Goal: Information Seeking & Learning: Learn about a topic

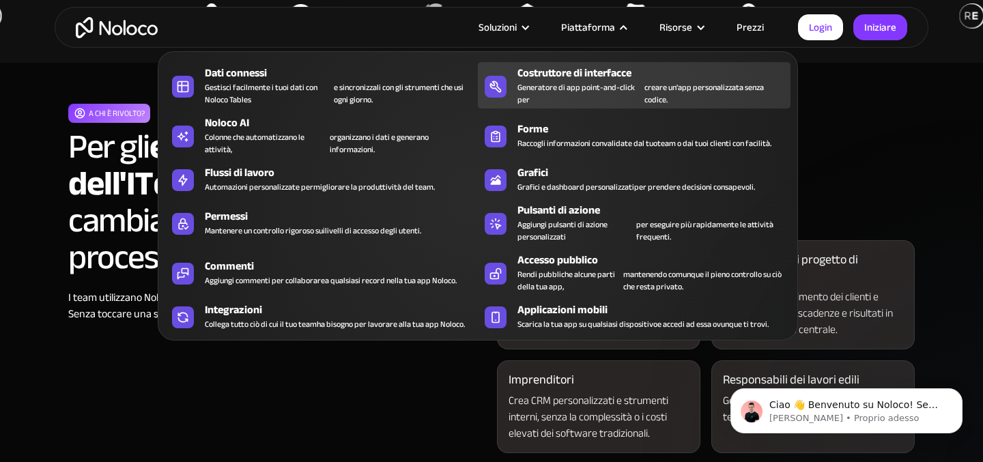
click at [627, 91] on font "Generatore di app point-and-click per" at bounding box center [575, 93] width 117 height 27
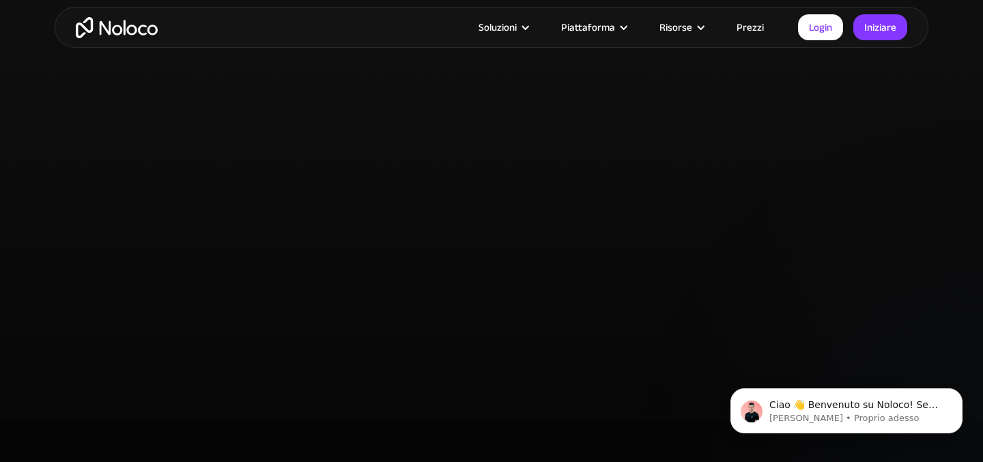
scroll to position [2853, 0]
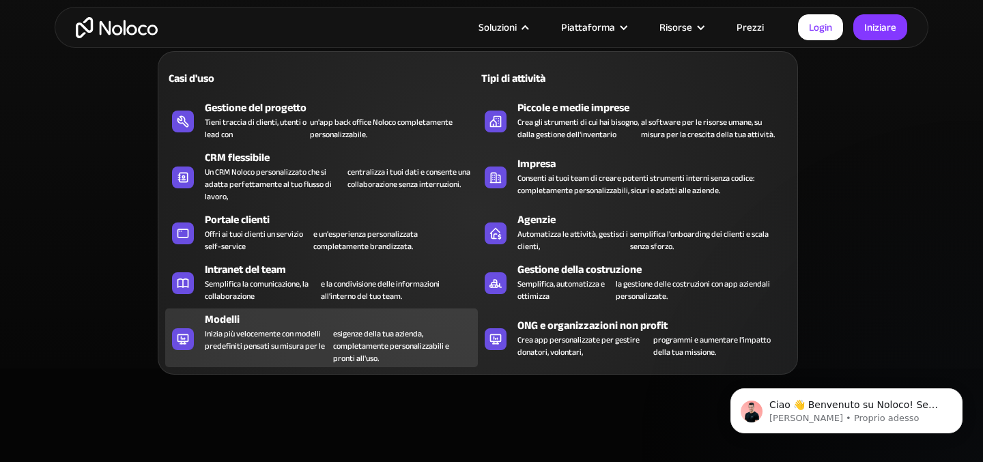
click at [283, 321] on div "Modelli" at bounding box center [344, 319] width 279 height 16
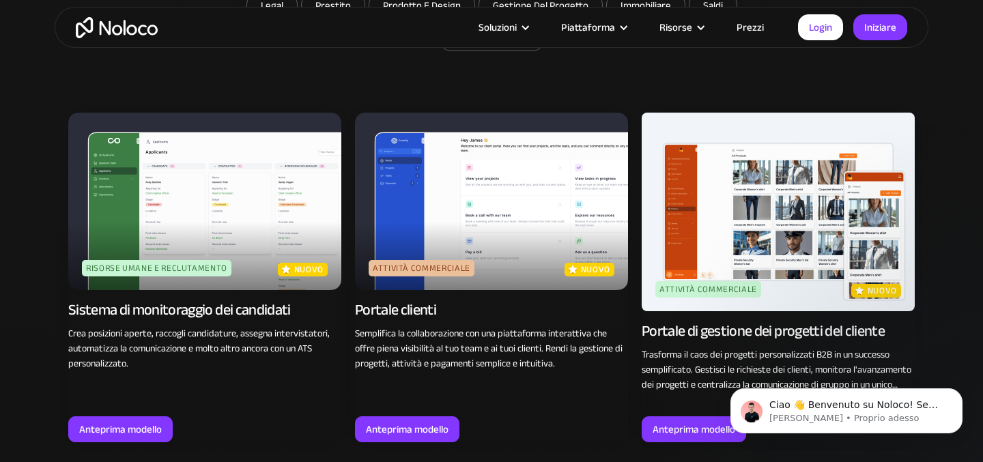
scroll to position [1010, 0]
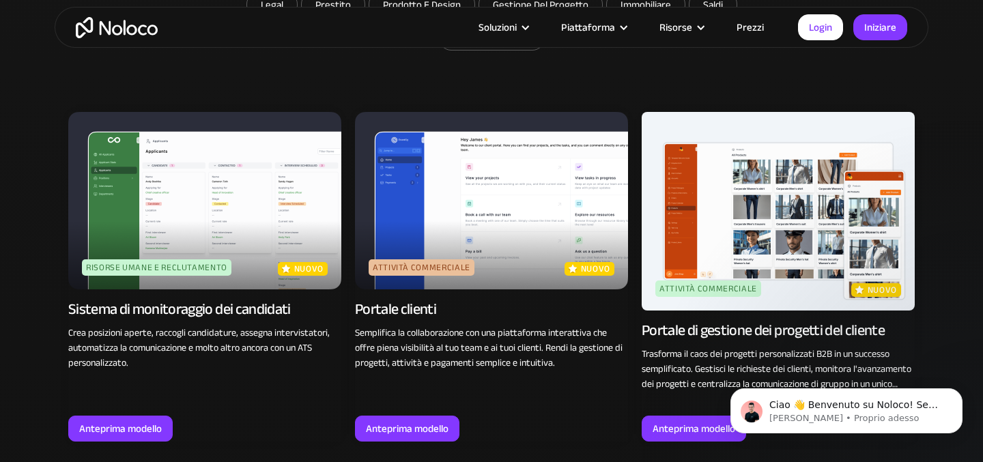
click at [496, 181] on img at bounding box center [491, 200] width 273 height 177
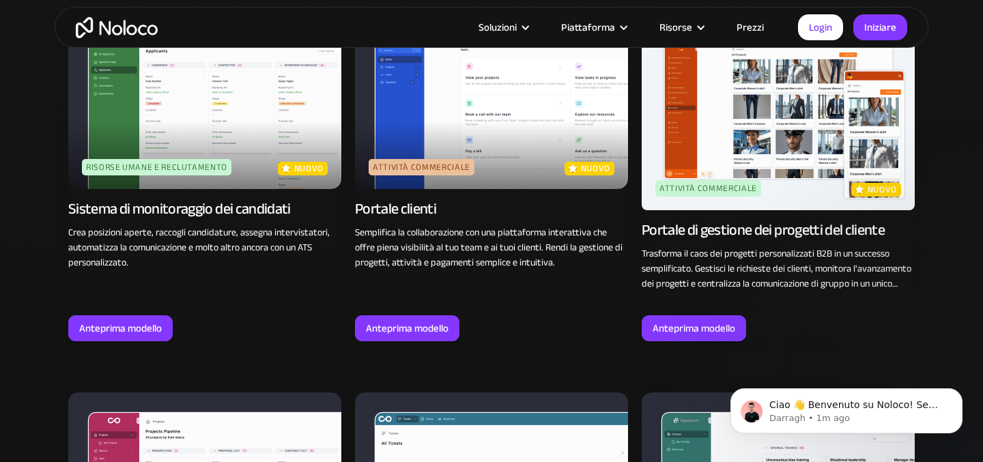
scroll to position [1114, 0]
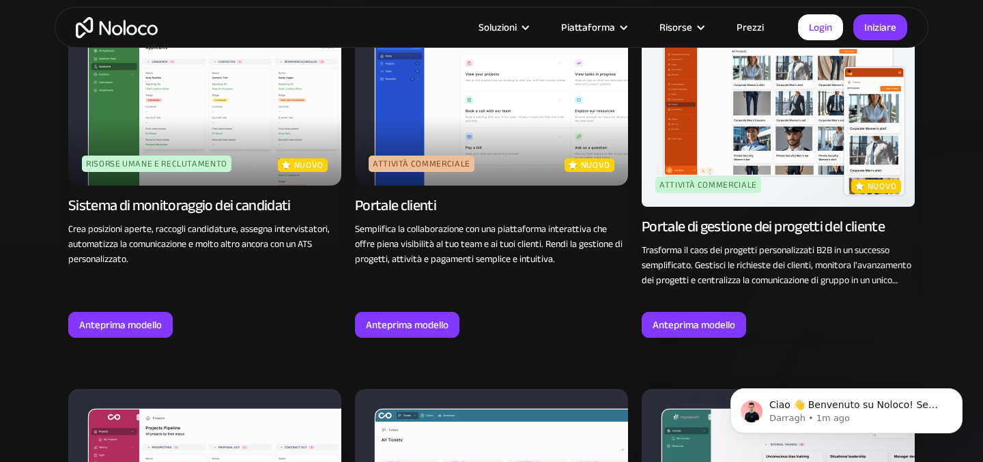
click at [229, 115] on img at bounding box center [204, 96] width 273 height 177
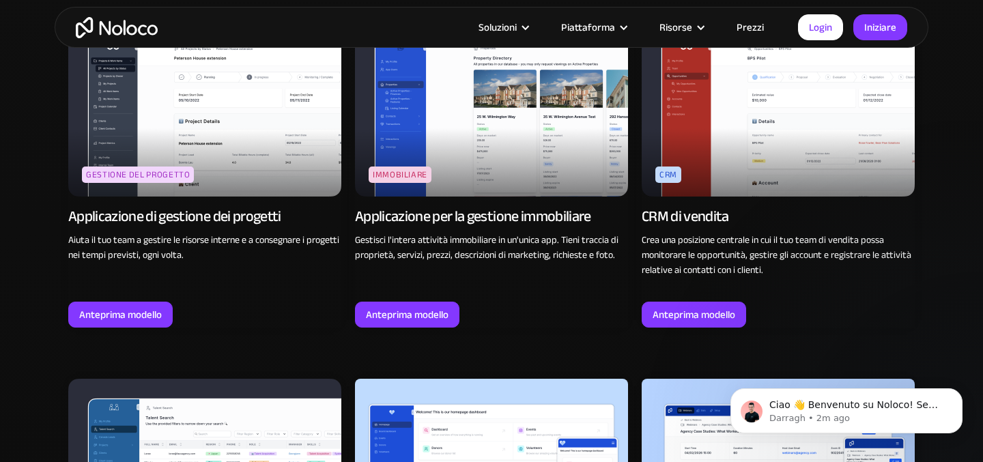
scroll to position [2584, 0]
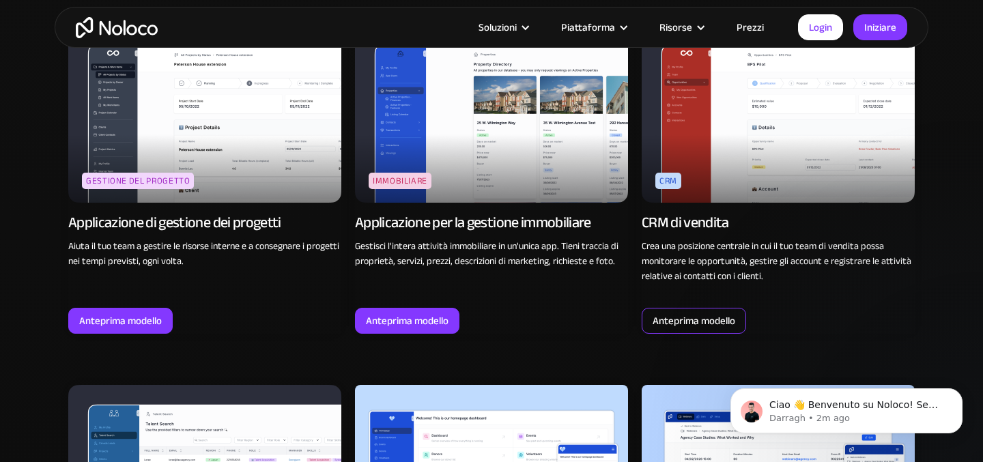
click at [738, 321] on div "Anteprima modello" at bounding box center [694, 321] width 104 height 26
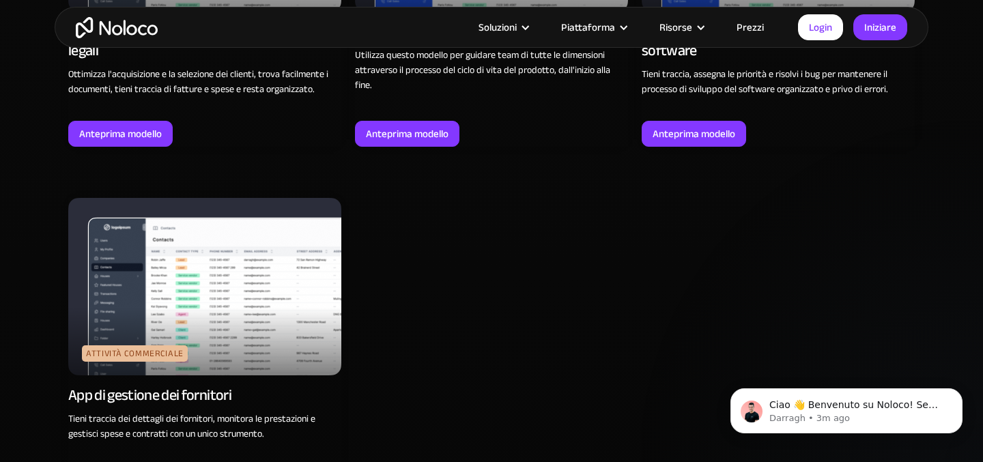
scroll to position [4274, 0]
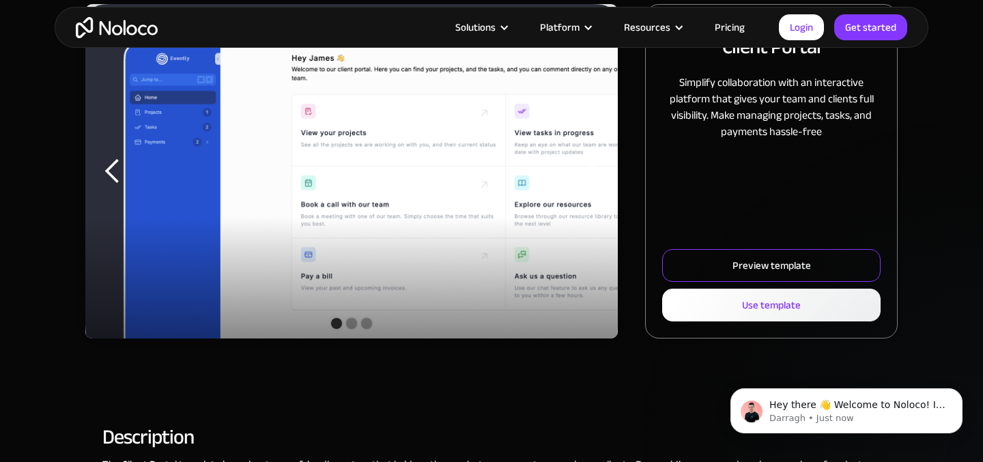
click at [783, 268] on div "Preview template" at bounding box center [771, 266] width 78 height 18
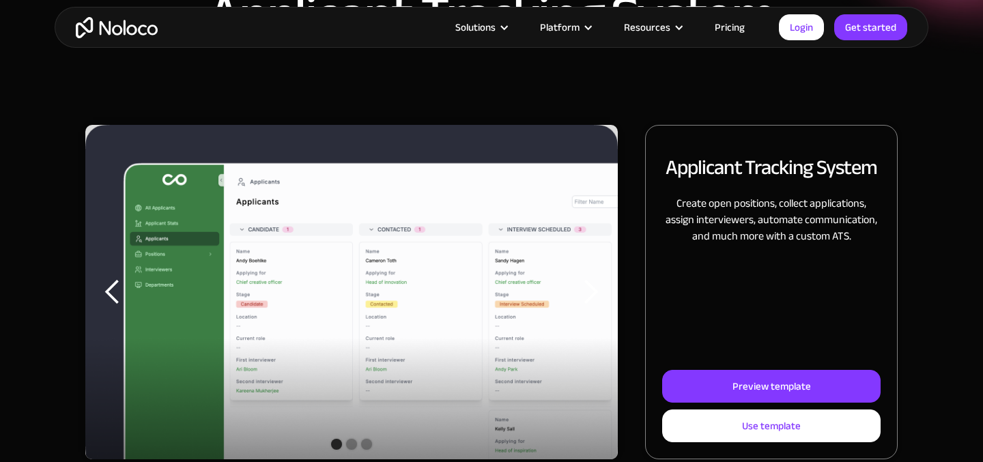
scroll to position [128, 0]
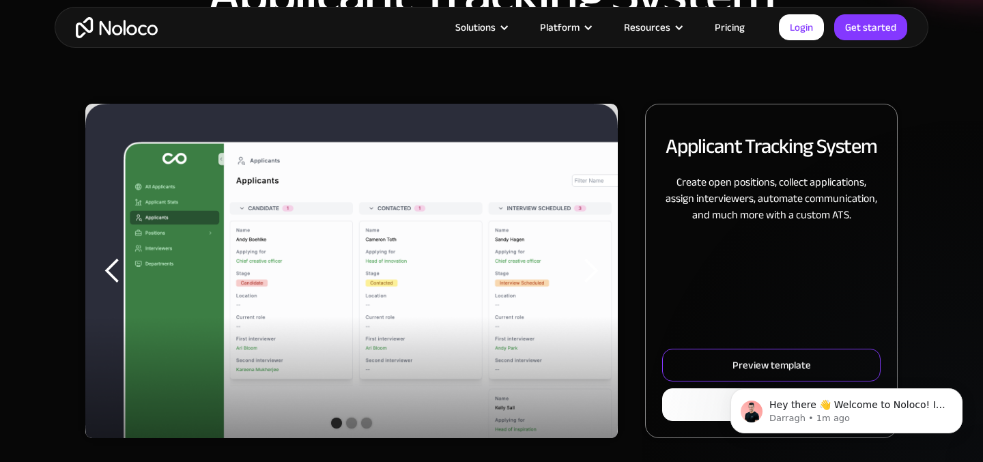
click at [767, 363] on html "Hey there 👋 Welcome to Noloco! If you have any questions, just reply to this me…" at bounding box center [846, 408] width 273 height 96
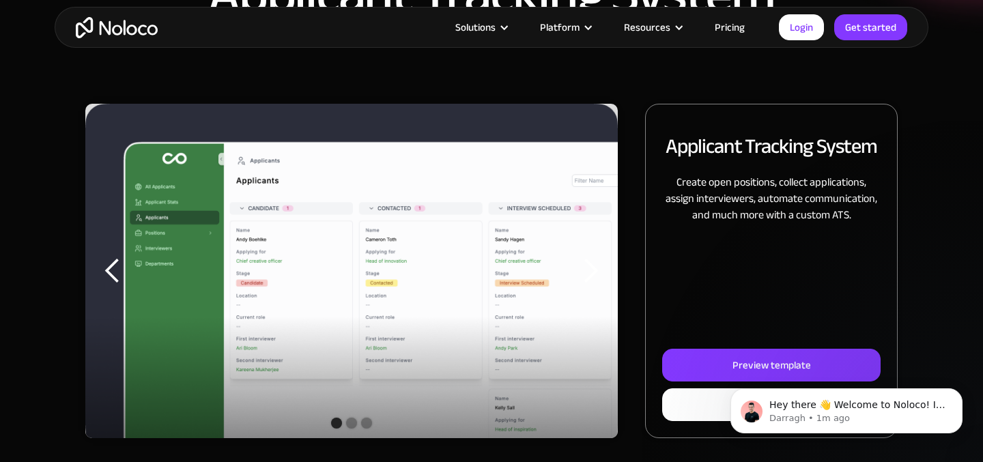
click at [777, 363] on html "Hey there 👋 Welcome to Noloco! If you have any questions, just reply to this me…" at bounding box center [846, 408] width 273 height 96
click at [781, 364] on html "Hey there 👋 Welcome to Noloco! If you have any questions, just reply to this me…" at bounding box center [846, 408] width 273 height 96
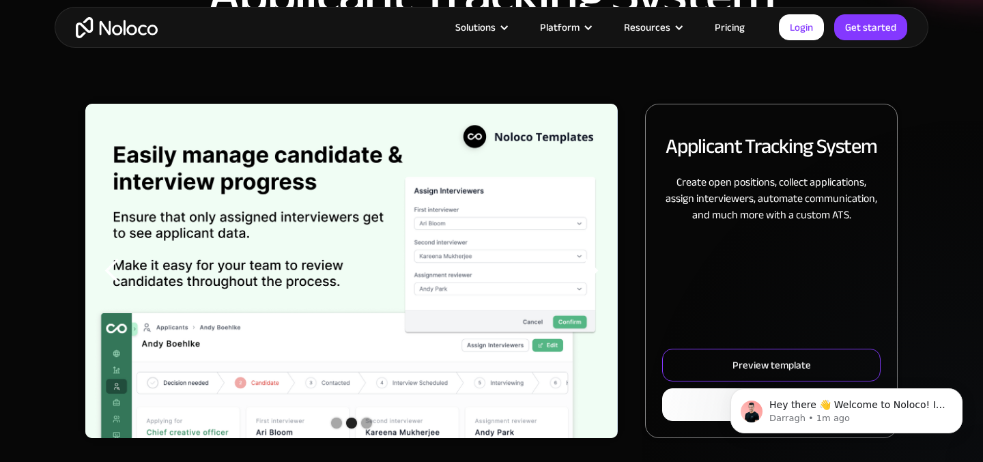
click at [741, 354] on link "Preview template" at bounding box center [771, 365] width 218 height 33
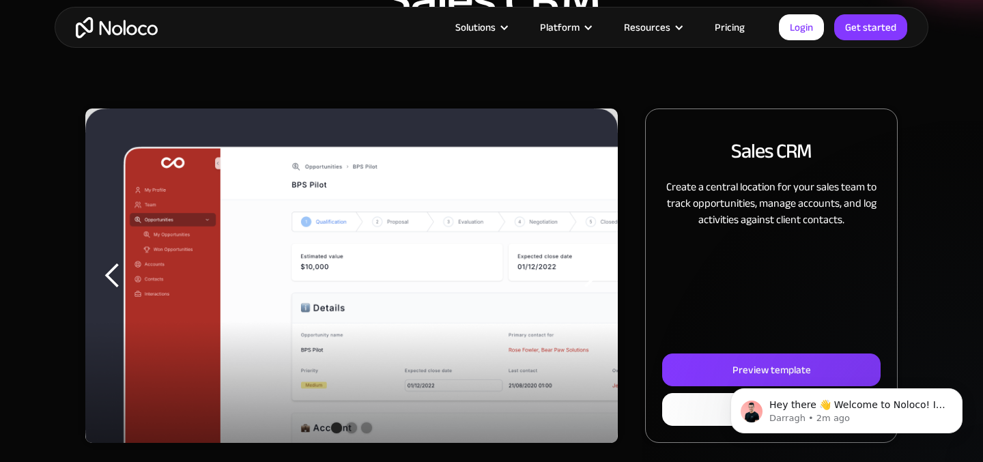
click at [768, 368] on body "Hey there 👋 Welcome to Noloco! If you have any questions, just reply to this me…" at bounding box center [846, 407] width 262 height 85
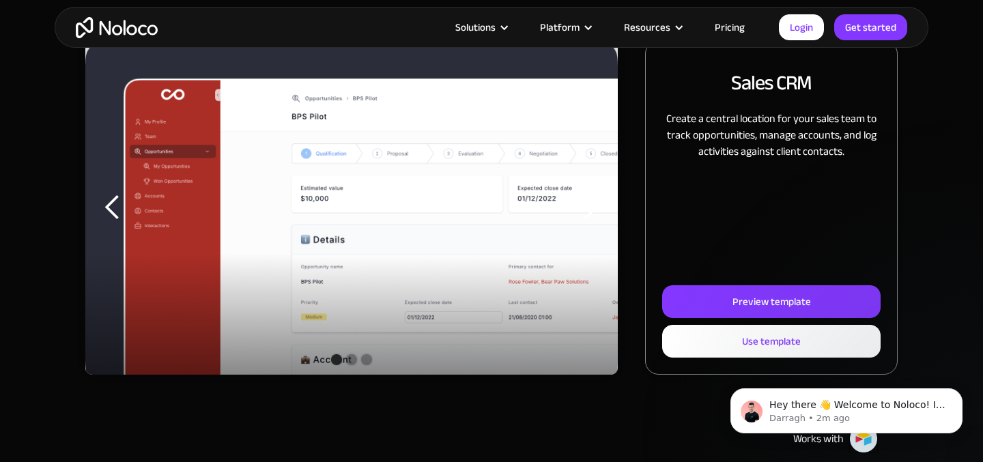
scroll to position [257, 0]
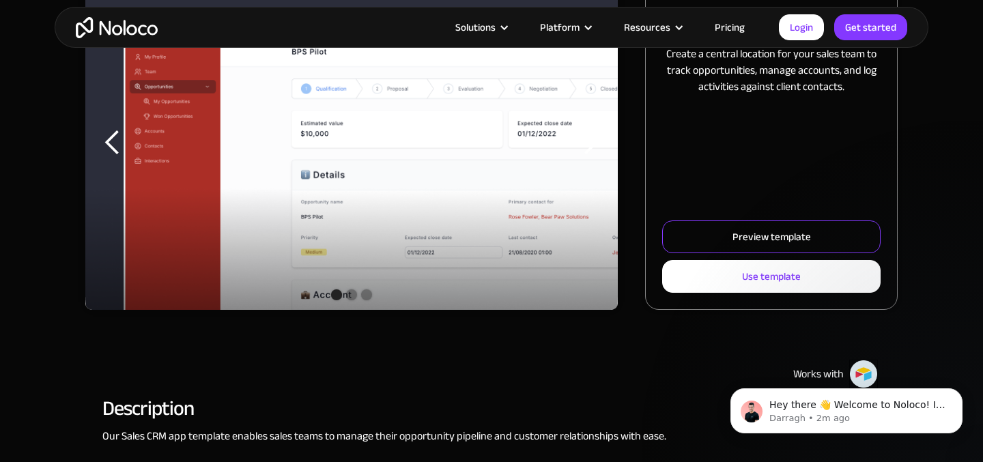
click at [796, 235] on div "Preview template" at bounding box center [771, 237] width 78 height 18
